Goal: Check status: Check status

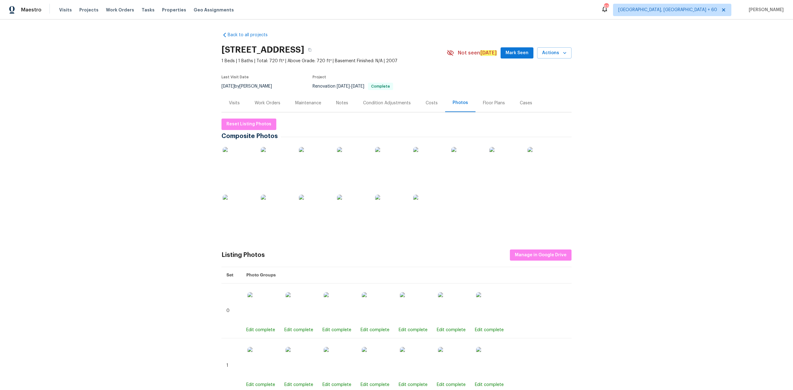
click at [33, 12] on span "Maestro" at bounding box center [31, 10] width 20 height 6
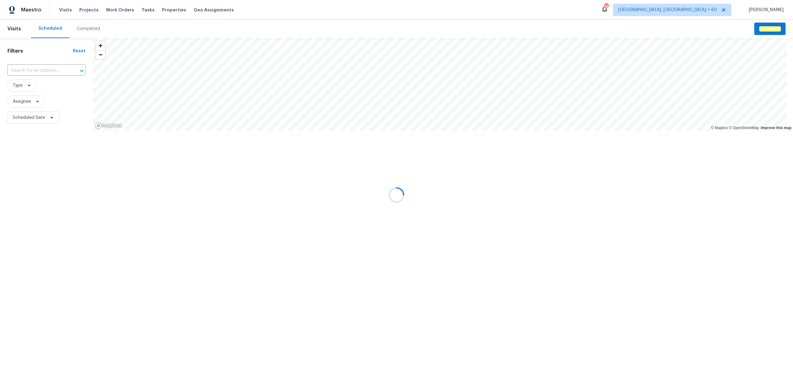
click at [80, 26] on div at bounding box center [396, 195] width 793 height 390
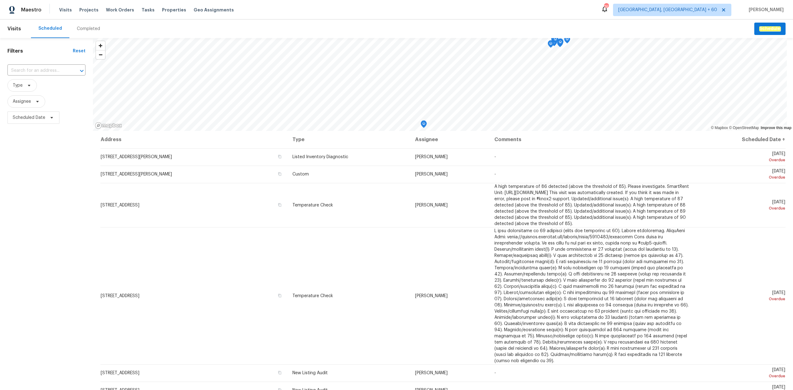
click at [85, 27] on div "Completed" at bounding box center [88, 29] width 23 height 6
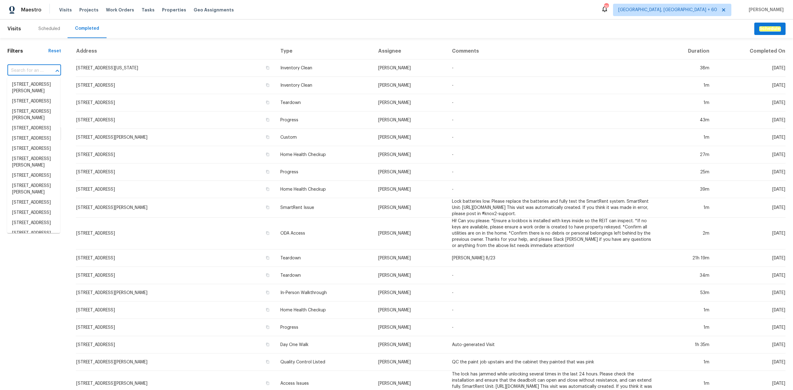
click at [33, 67] on input "text" at bounding box center [25, 71] width 36 height 10
paste input "[STREET_ADDRESS][PERSON_NAME]"
type input "[STREET_ADDRESS][PERSON_NAME]"
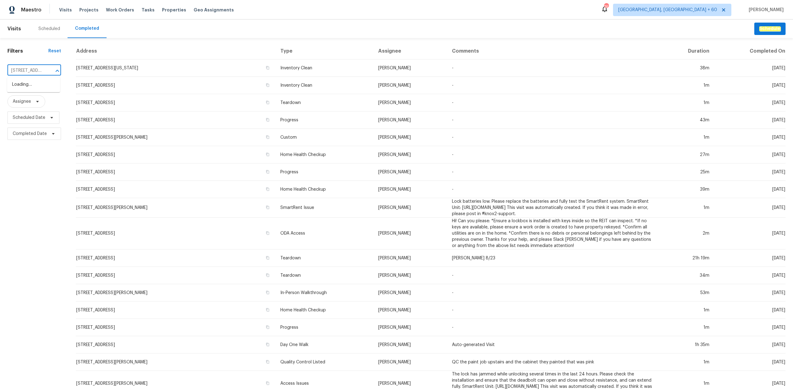
scroll to position [0, 42]
click at [35, 82] on li "[STREET_ADDRESS][PERSON_NAME]" at bounding box center [33, 88] width 53 height 17
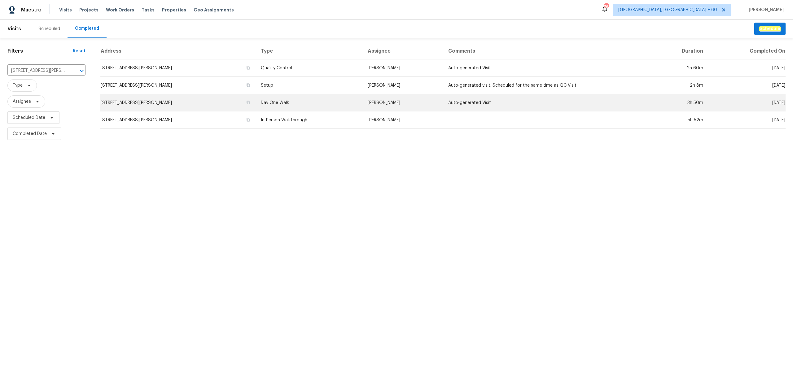
click at [273, 103] on td "Day One Walk" at bounding box center [309, 102] width 107 height 17
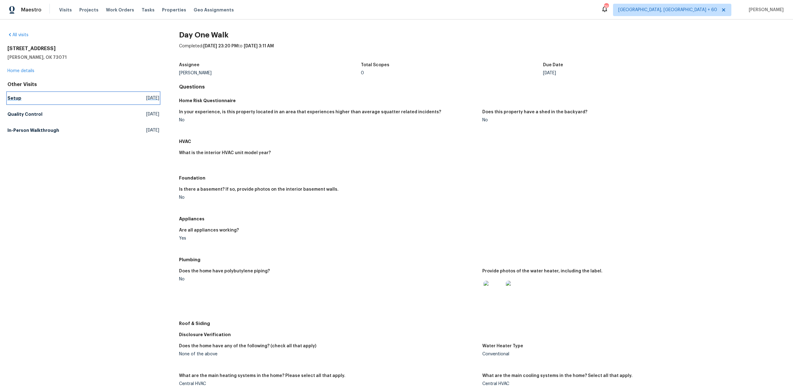
click at [86, 96] on link "Setup [DATE]" at bounding box center [83, 98] width 152 height 11
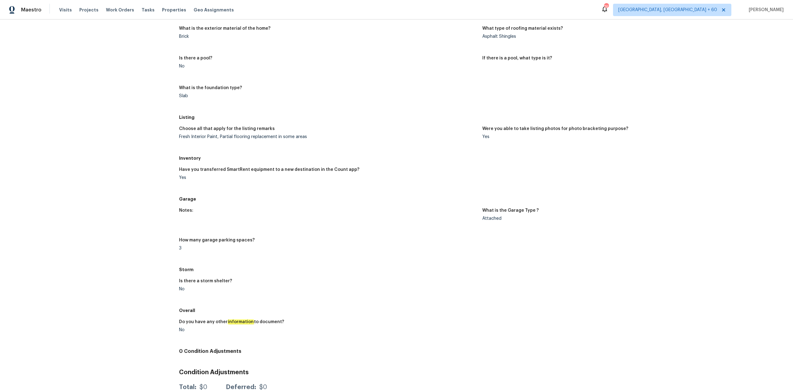
scroll to position [389, 0]
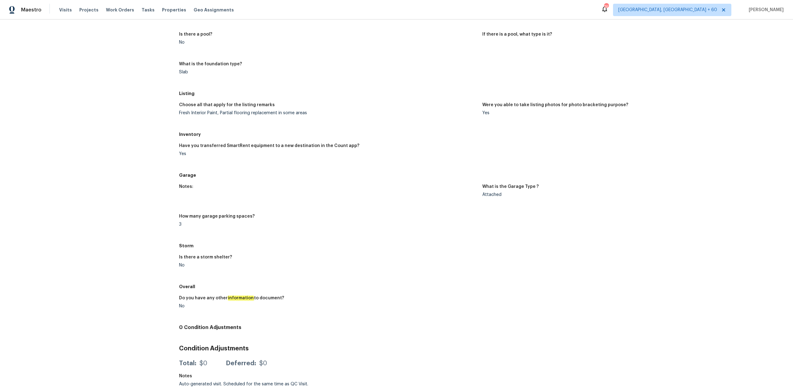
click at [419, 154] on figure "Have you transferred SmartRent equipment to a new destination in the Count app?…" at bounding box center [330, 155] width 303 height 22
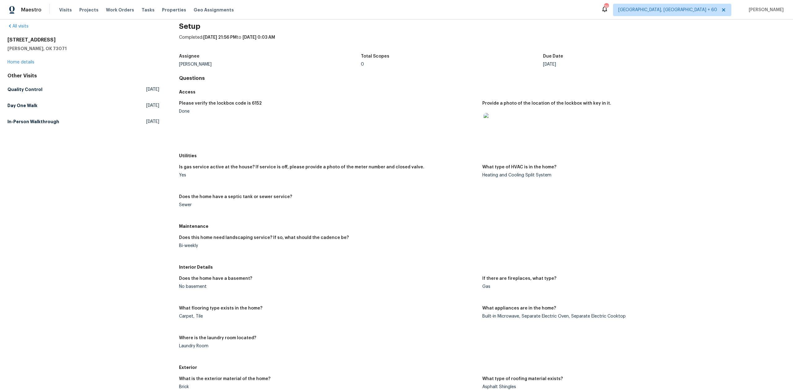
scroll to position [0, 0]
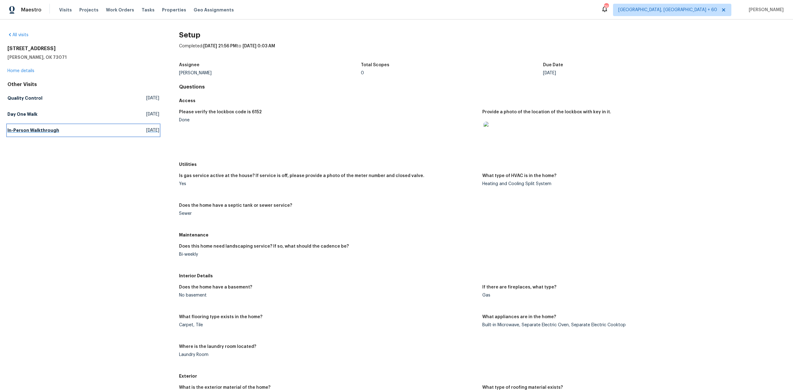
click at [95, 126] on link "In-Person Walkthrough [DATE]" at bounding box center [83, 130] width 152 height 11
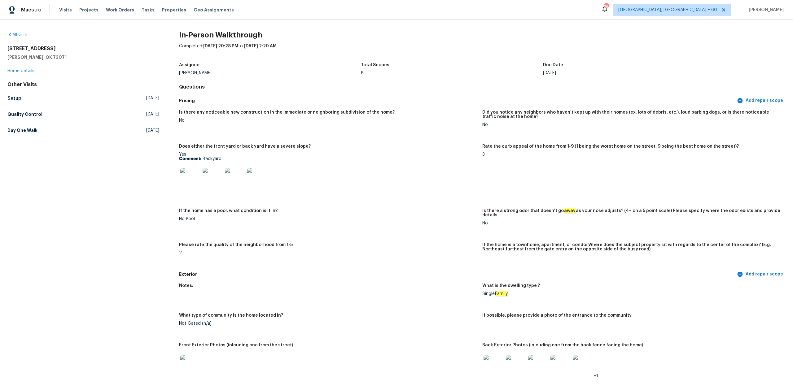
drag, startPoint x: 333, startPoint y: 239, endPoint x: 335, endPoint y: 258, distance: 18.6
click at [333, 246] on div "Is there any noticeable new construction in the immediate or neighboring subdiv…" at bounding box center [482, 188] width 606 height 162
click at [103, 118] on link "Quality Control [DATE]" at bounding box center [83, 114] width 152 height 11
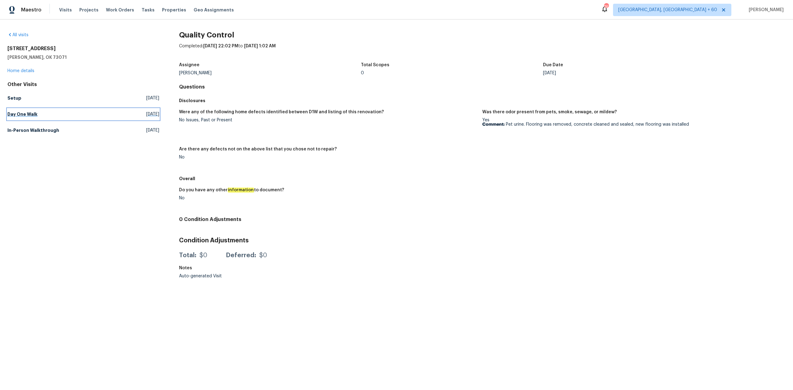
click at [55, 115] on link "Day One Walk [DATE]" at bounding box center [83, 114] width 152 height 11
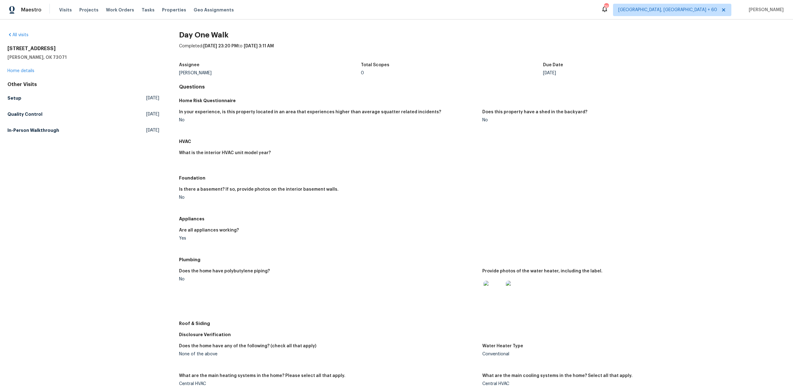
click at [555, 224] on div "Are all appliances working? Yes" at bounding box center [482, 239] width 606 height 30
click at [108, 98] on link "Setup [DATE]" at bounding box center [83, 98] width 152 height 11
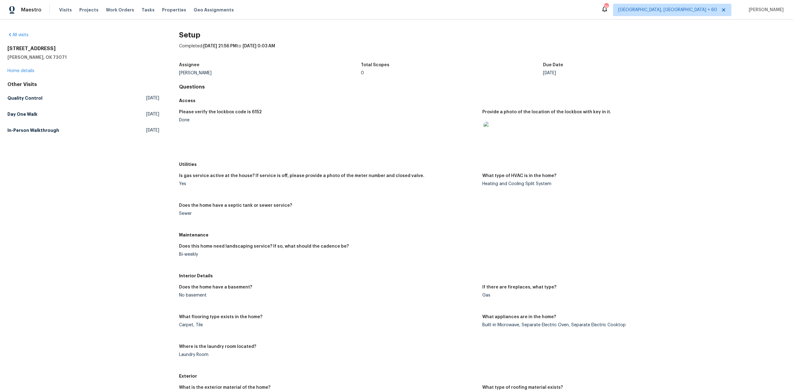
drag, startPoint x: 392, startPoint y: 139, endPoint x: 394, endPoint y: 146, distance: 6.7
click at [394, 146] on figure "Please verify the lockbox code is 6152 Done" at bounding box center [330, 132] width 303 height 45
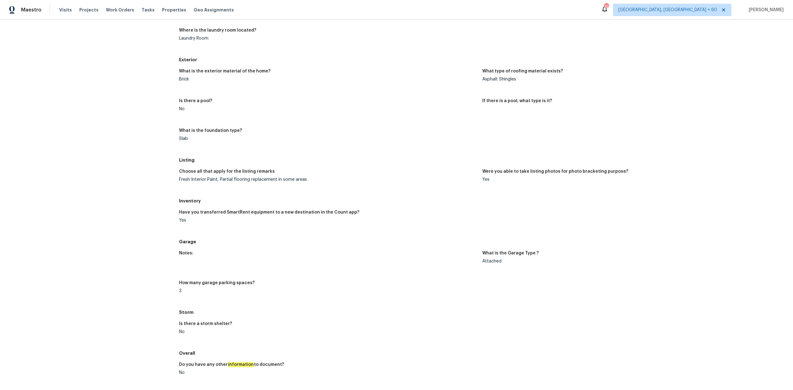
scroll to position [330, 0]
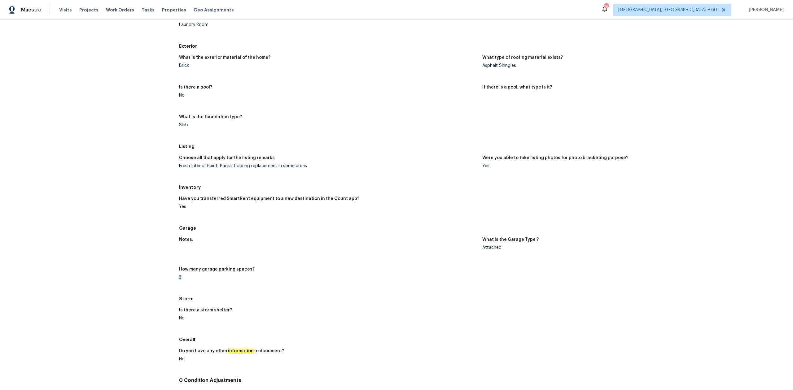
drag, startPoint x: 176, startPoint y: 276, endPoint x: 202, endPoint y: 276, distance: 26.0
click at [202, 276] on div "All visits [STREET_ADDRESS][PERSON_NAME] Home details Other Visits Quality Cont…" at bounding box center [396, 72] width 778 height 741
drag, startPoint x: 476, startPoint y: 252, endPoint x: 508, endPoint y: 251, distance: 32.8
click at [508, 251] on div "Notes: What is the Garage Type ? Attached How many garage parking spaces? 3" at bounding box center [482, 263] width 606 height 59
drag, startPoint x: 185, startPoint y: 277, endPoint x: 227, endPoint y: 281, distance: 41.6
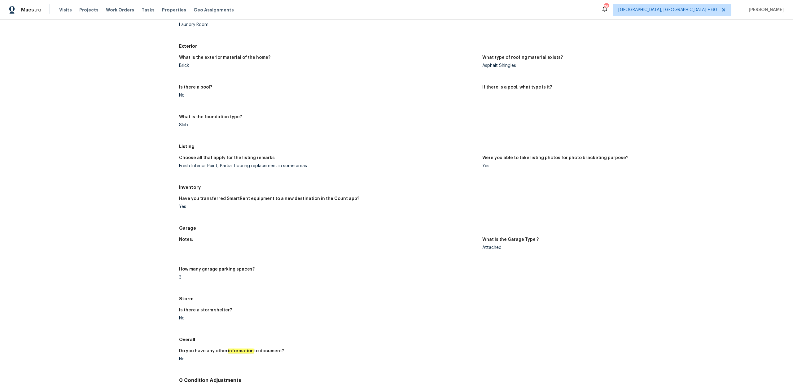
click at [218, 283] on figure "How many garage parking spaces? 3" at bounding box center [330, 278] width 303 height 22
drag, startPoint x: 176, startPoint y: 277, endPoint x: 225, endPoint y: 284, distance: 48.7
click at [225, 284] on div "All visits [STREET_ADDRESS][PERSON_NAME] Home details Other Visits Quality Cont…" at bounding box center [396, 72] width 778 height 741
click at [250, 320] on div "No" at bounding box center [328, 318] width 298 height 4
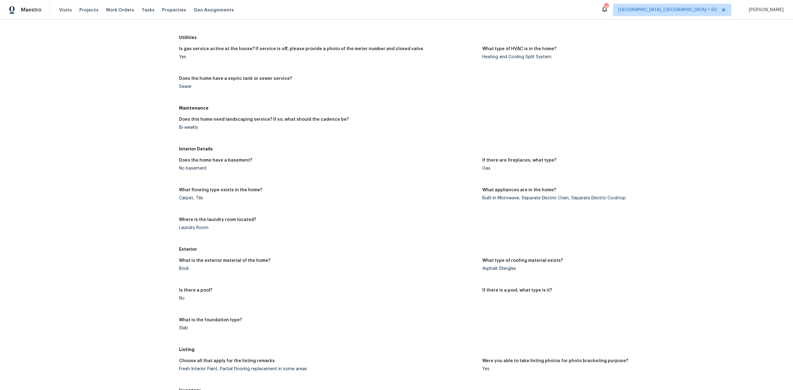
scroll to position [0, 0]
